Goal: Download file/media

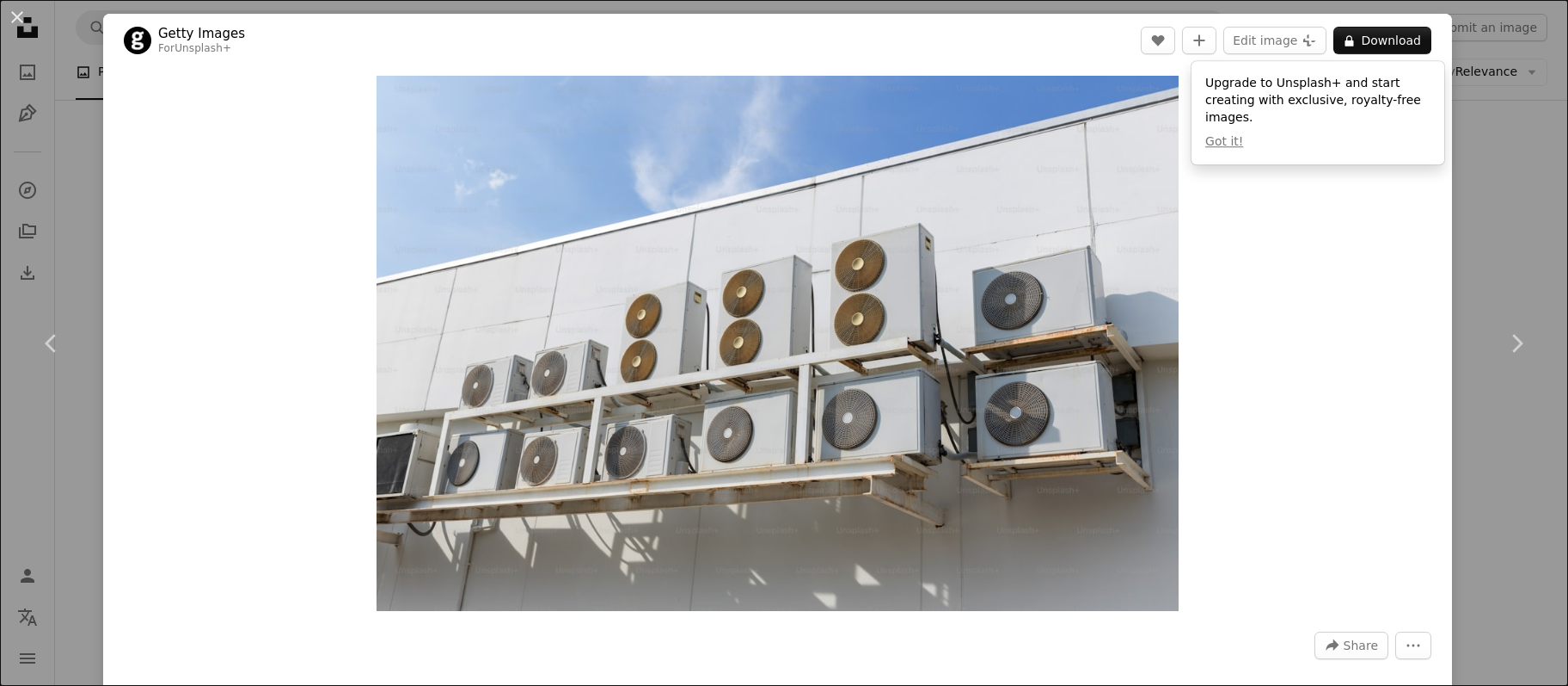
click at [97, 232] on div "An X shape Chevron left Chevron right Getty Images For Unsplash+ A heart A plus…" at bounding box center [784, 343] width 1568 height 686
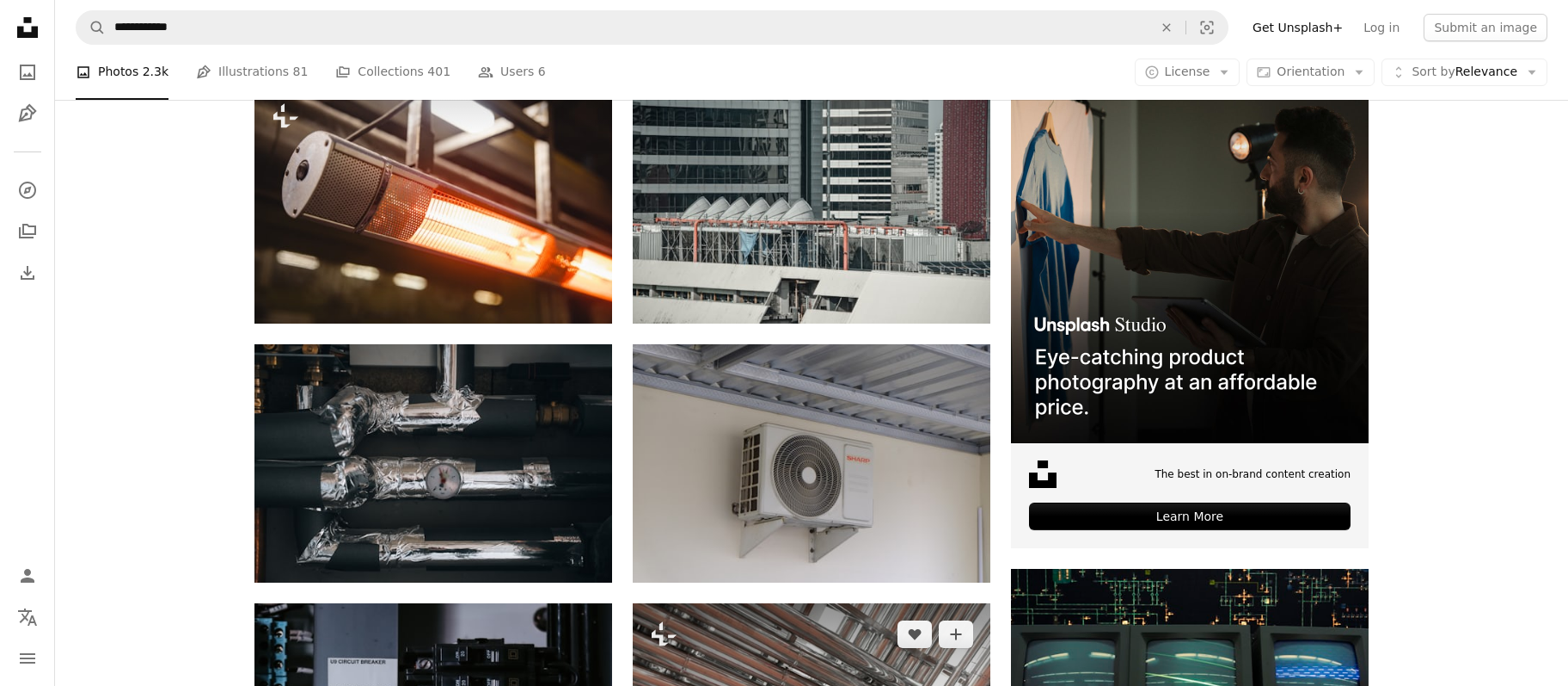
scroll to position [224, 0]
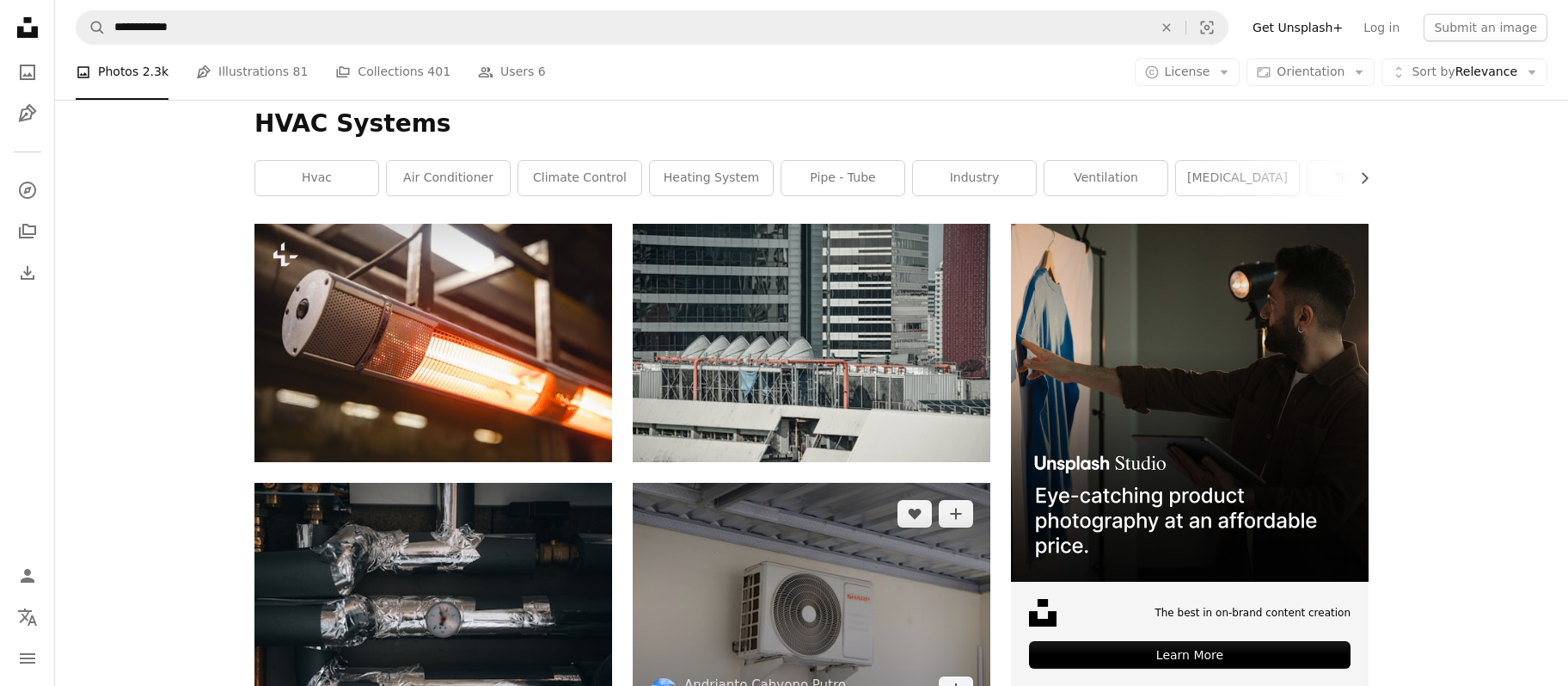
click at [829, 480] on img at bounding box center [811, 601] width 358 height 238
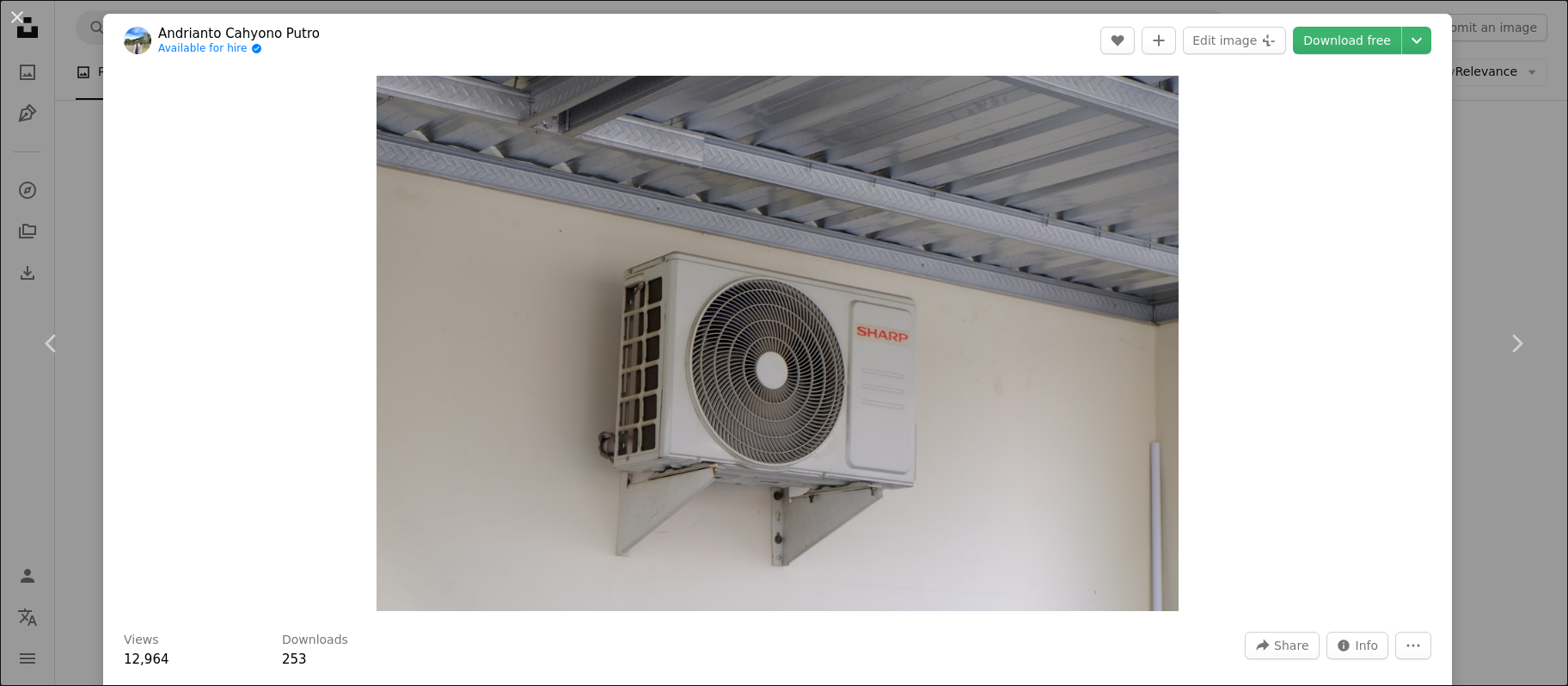
click at [1099, 226] on div "An X shape Chevron left Chevron right Andrianto Cahyono Putro Available for hir…" at bounding box center [784, 343] width 1568 height 686
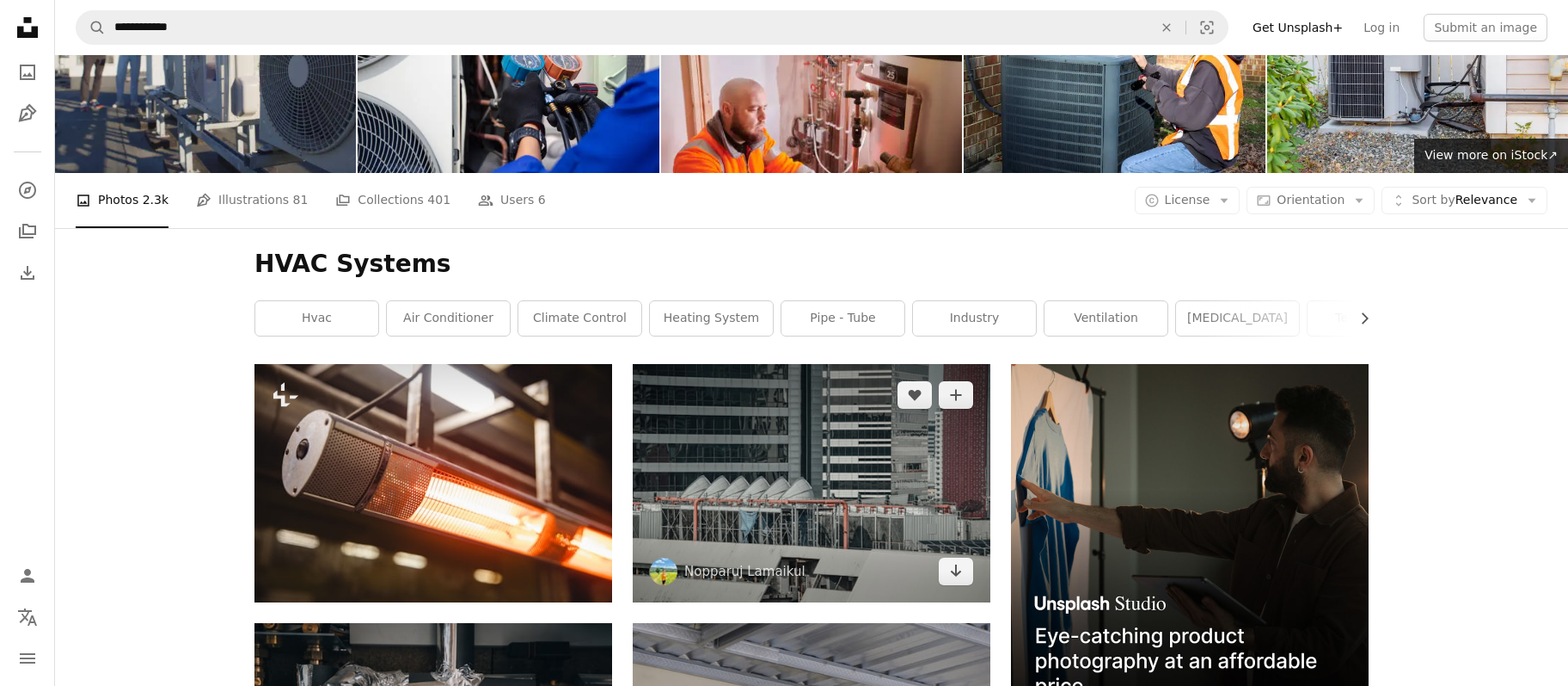
scroll to position [37, 0]
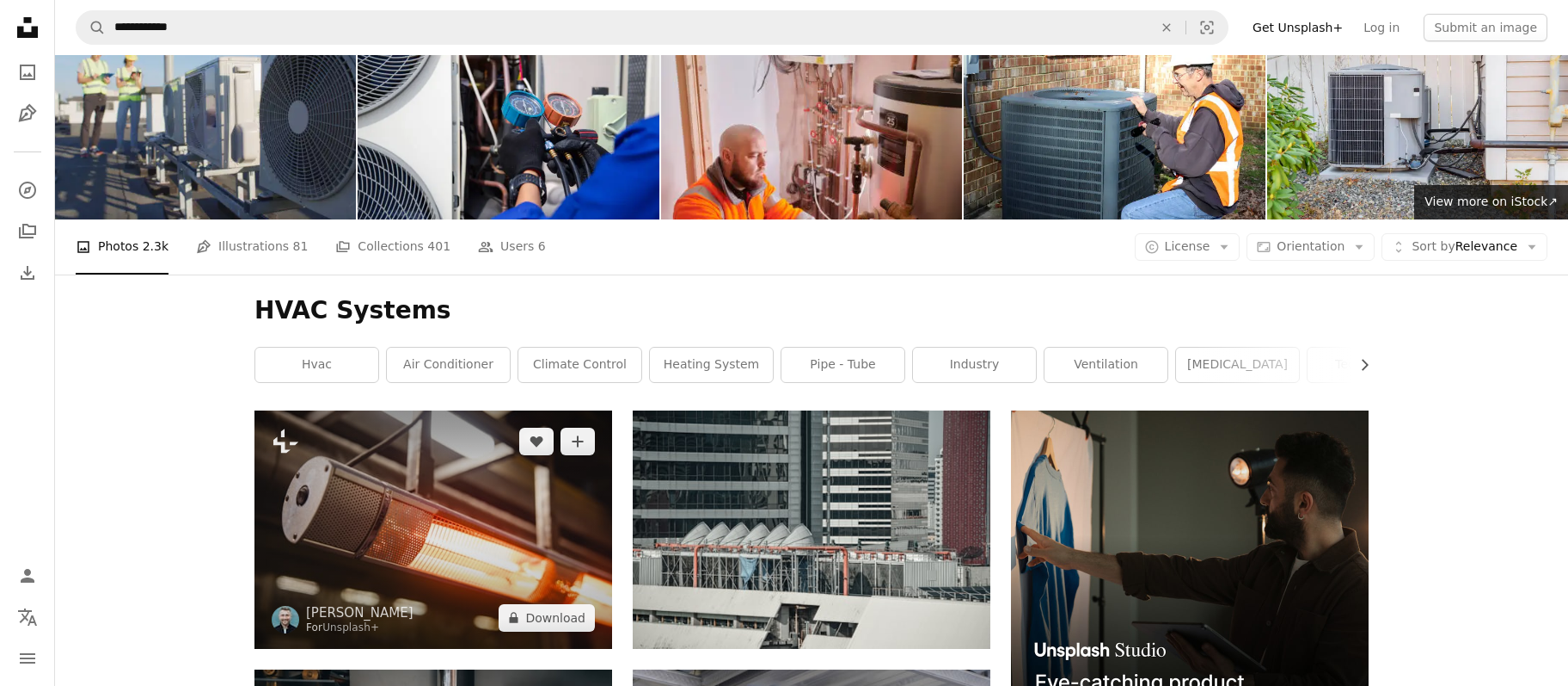
click at [527, 410] on img at bounding box center [433, 529] width 358 height 238
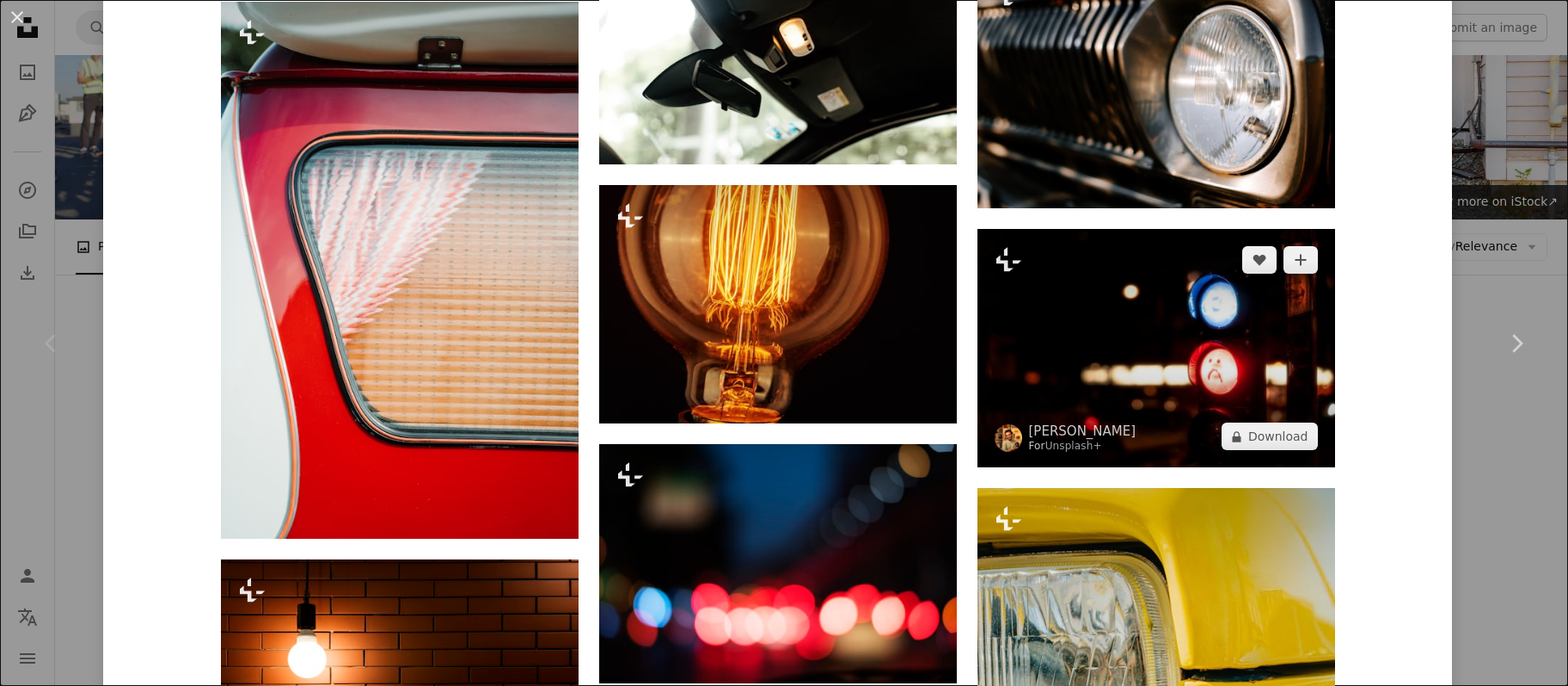
scroll to position [1852, 0]
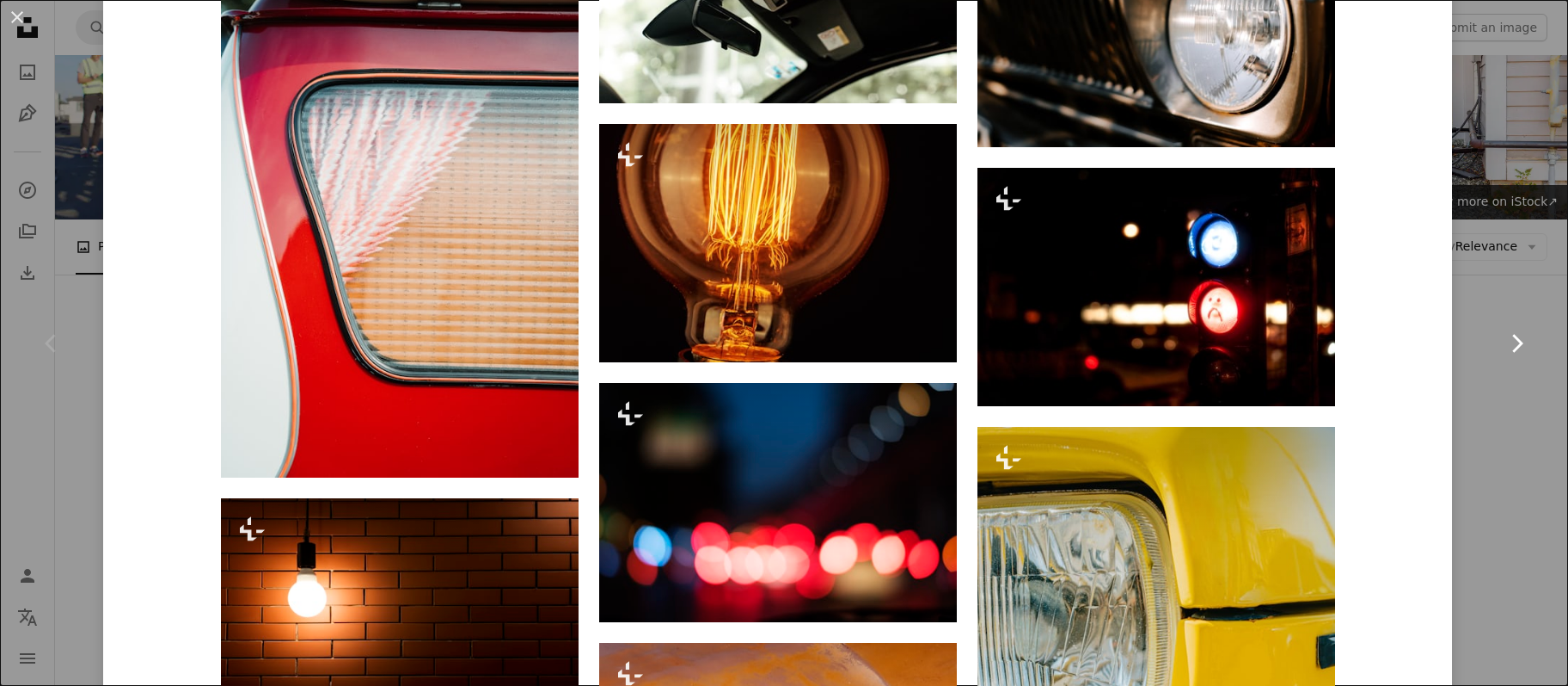
click at [1099, 289] on link "Chevron right" at bounding box center [1516, 343] width 103 height 165
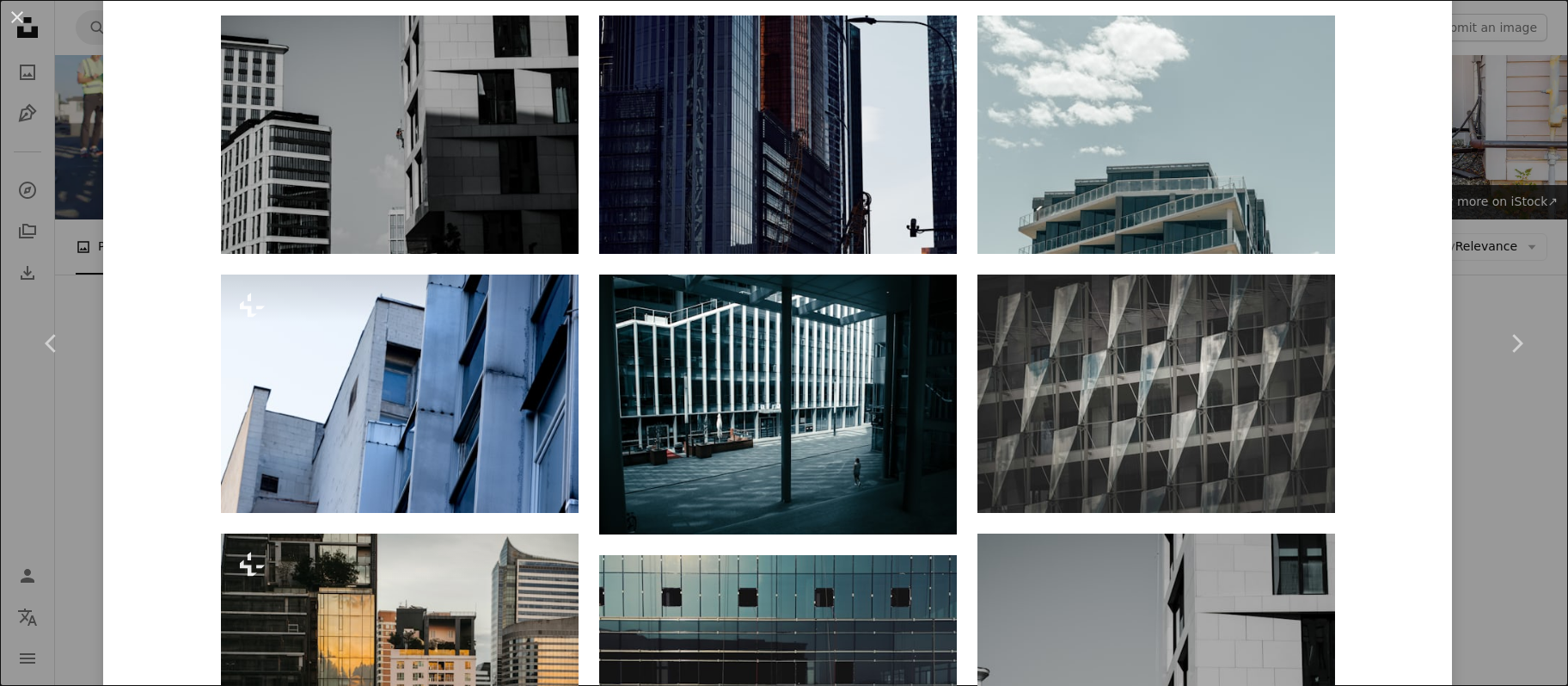
scroll to position [1338, 0]
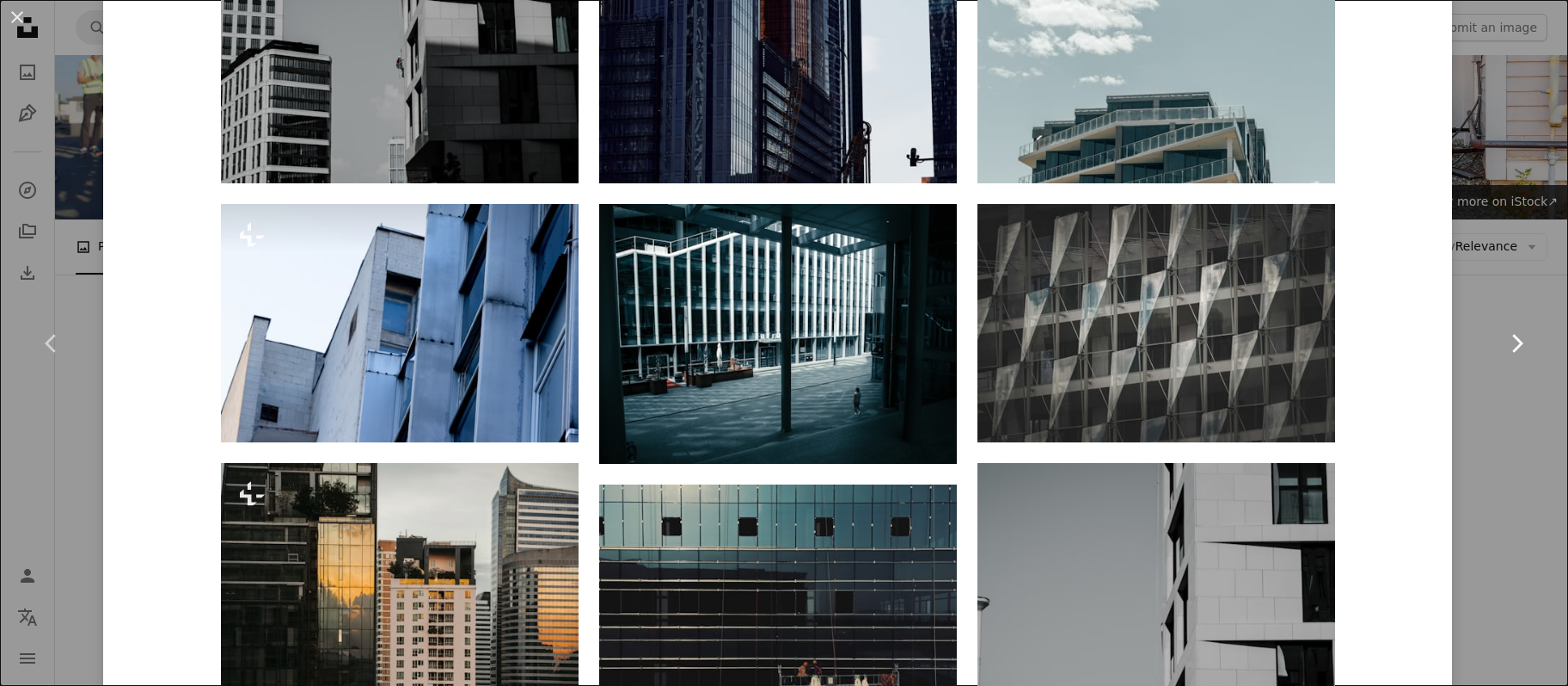
click at [1099, 324] on link "Chevron right" at bounding box center [1516, 343] width 103 height 165
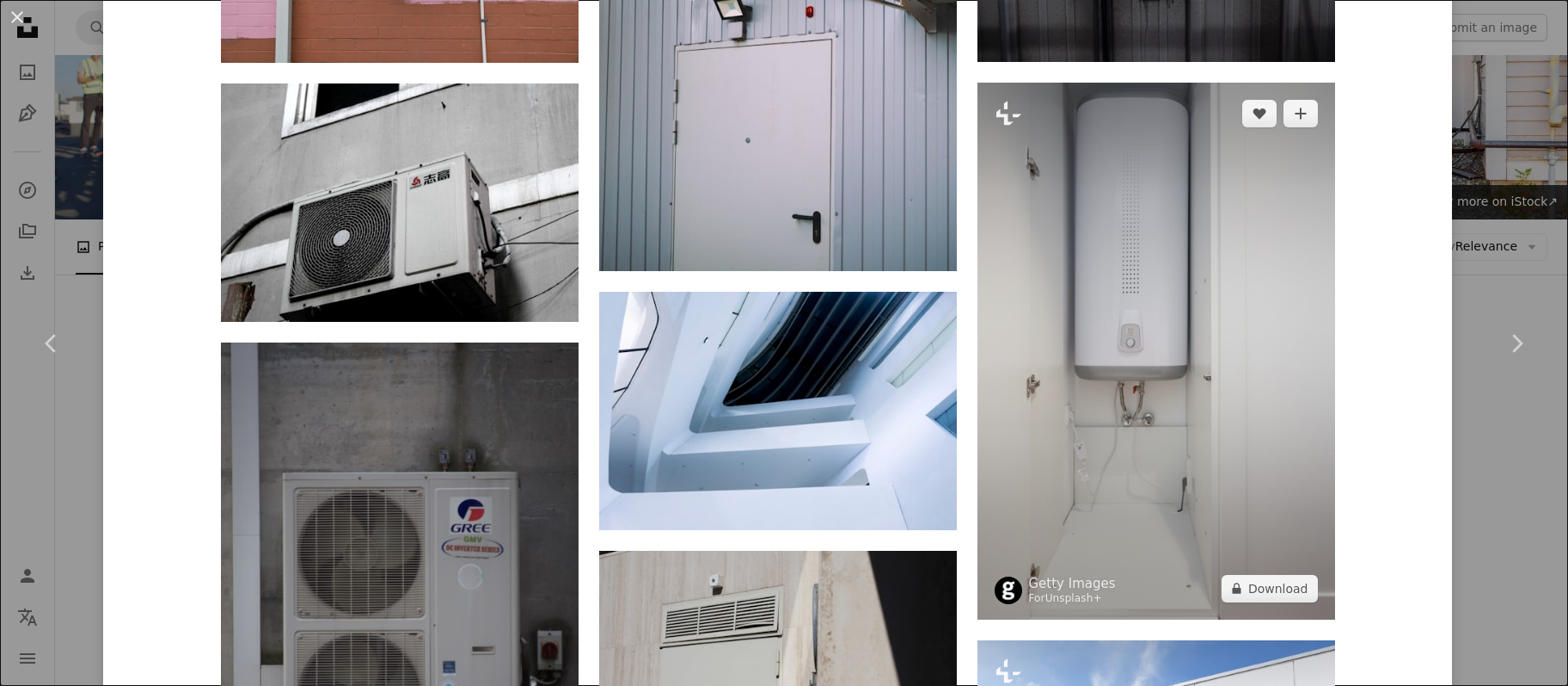
scroll to position [1749, 0]
